Goal: Task Accomplishment & Management: Complete application form

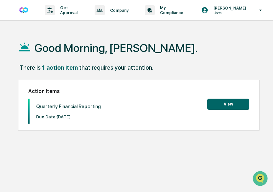
click at [223, 105] on button "View" at bounding box center [228, 103] width 42 height 11
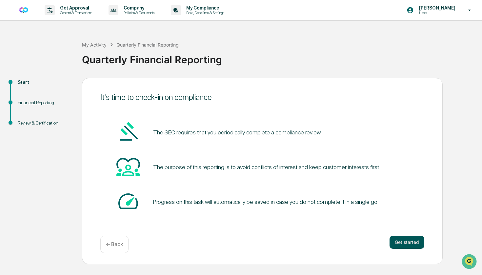
click at [272, 191] on button "Get started" at bounding box center [407, 242] width 35 height 13
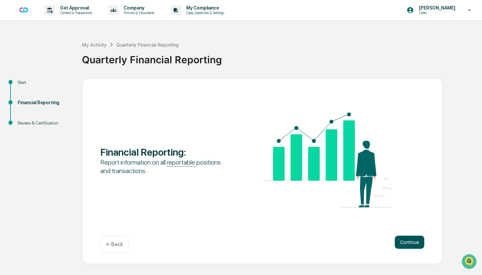
click at [272, 191] on button "Continue" at bounding box center [410, 242] width 30 height 13
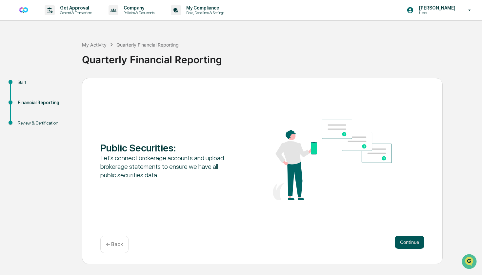
click at [272, 191] on button "Continue" at bounding box center [410, 242] width 30 height 13
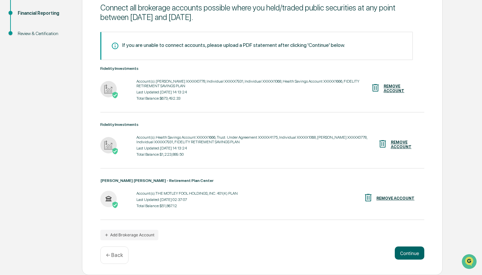
scroll to position [90, 0]
click at [272, 191] on button "Continue" at bounding box center [410, 253] width 30 height 13
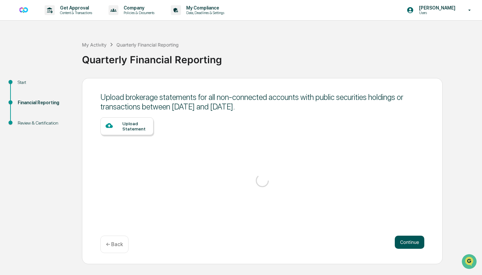
scroll to position [0, 0]
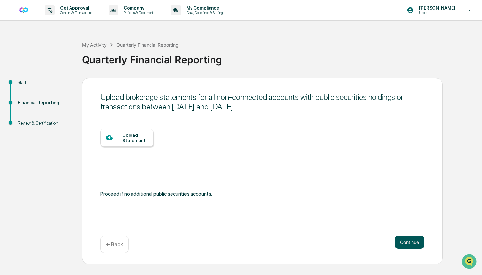
click at [272, 191] on button "Continue" at bounding box center [410, 242] width 30 height 13
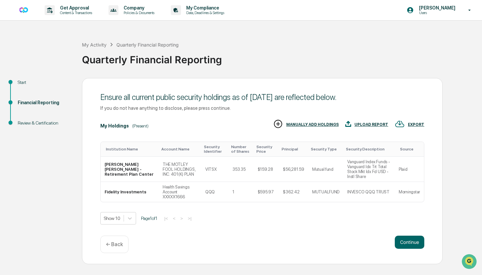
drag, startPoint x: 404, startPoint y: 241, endPoint x: 367, endPoint y: 230, distance: 39.3
click at [272, 191] on div "Ensure all current public security holdings as of [DATE] are reflected below. I…" at bounding box center [262, 171] width 361 height 186
click at [272, 191] on button "Continue" at bounding box center [410, 242] width 30 height 13
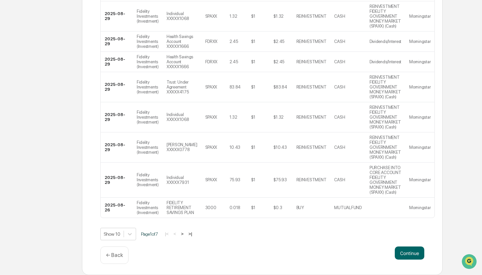
scroll to position [226, 0]
click at [272, 191] on button "Continue" at bounding box center [410, 253] width 30 height 13
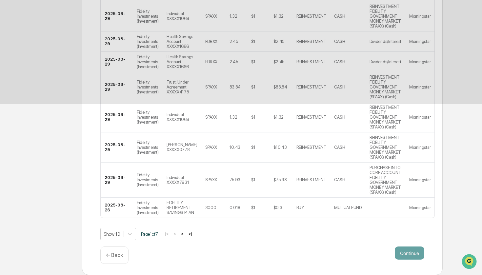
scroll to position [0, 0]
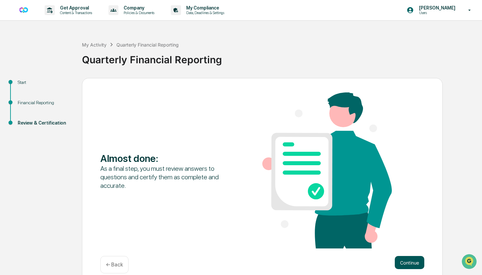
click at [272, 191] on button "Continue" at bounding box center [410, 262] width 30 height 13
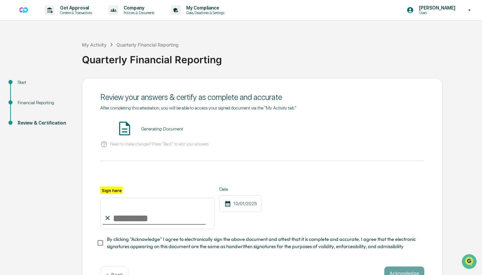
click at [143, 191] on div at bounding box center [154, 224] width 103 height 1
click at [145, 191] on input "Sign here" at bounding box center [157, 213] width 115 height 31
type input "*"
type input "*****"
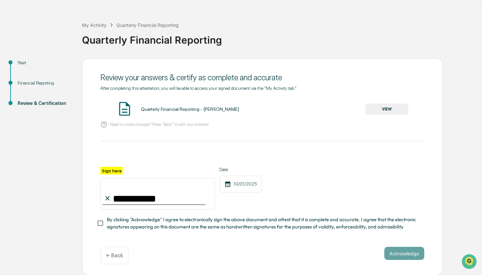
scroll to position [19, 0]
type input "**********"
click at [272, 191] on button "Acknowledge" at bounding box center [405, 253] width 40 height 13
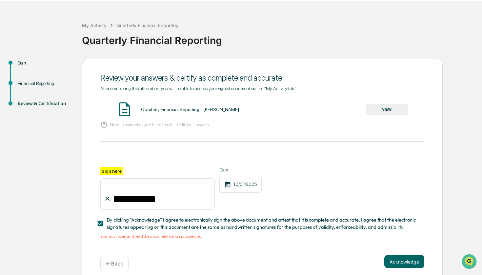
click at [272, 111] on button "VIEW" at bounding box center [387, 109] width 43 height 11
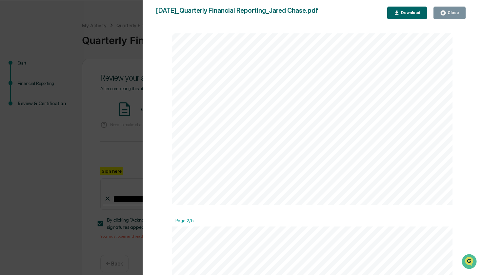
scroll to position [470, 0]
click at [272, 13] on div "Close" at bounding box center [453, 12] width 13 height 5
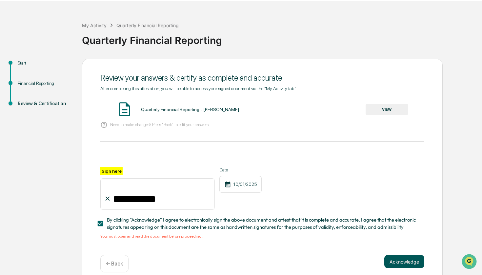
click at [272, 191] on button "Acknowledge" at bounding box center [405, 261] width 40 height 13
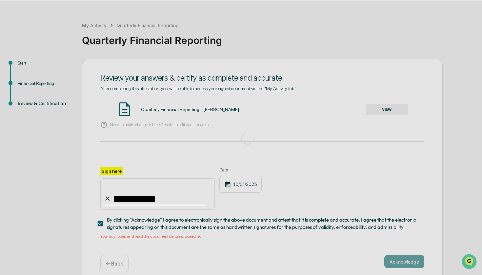
scroll to position [0, 0]
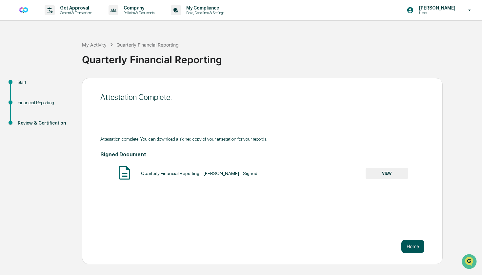
click at [272, 191] on button "Home" at bounding box center [413, 246] width 23 height 13
